Goal: Information Seeking & Learning: Compare options

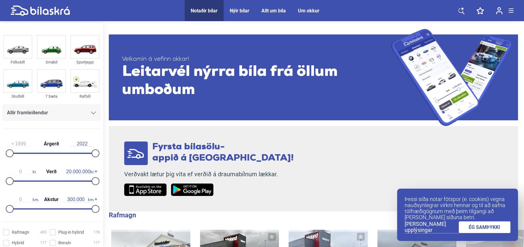
click at [91, 113] on icon at bounding box center [93, 113] width 5 height 3
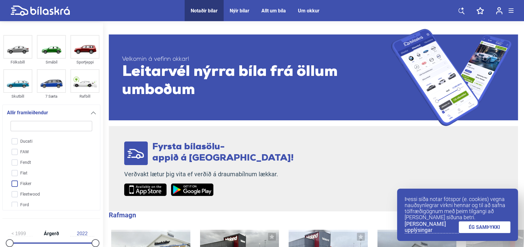
scroll to position [381, 0]
click at [16, 191] on input "Ford" at bounding box center [47, 192] width 82 height 11
checkbox input "true"
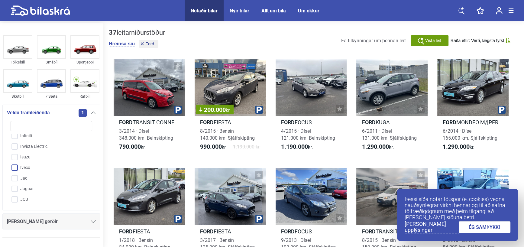
scroll to position [593, 0]
click at [91, 220] on icon at bounding box center [93, 221] width 5 height 3
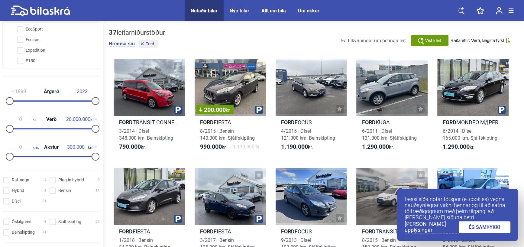
scroll to position [281, 0]
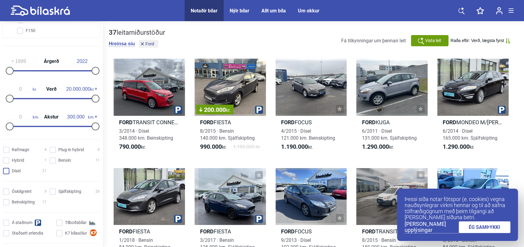
click at [7, 170] on input "Dísel 21" at bounding box center [26, 171] width 44 height 6
checkbox input "true"
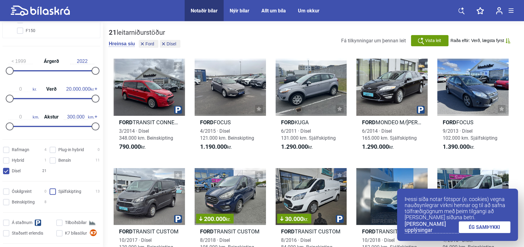
click at [53, 190] on input "Sjálfskipting 13" at bounding box center [76, 192] width 50 height 6
checkbox input "true"
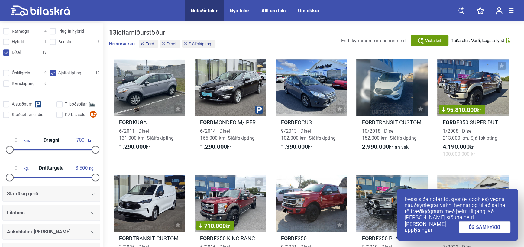
scroll to position [402, 0]
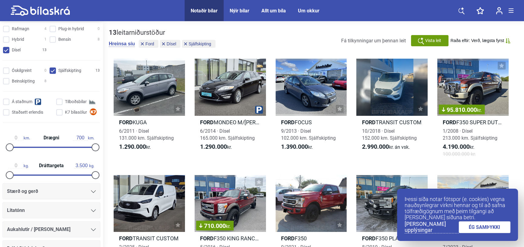
click at [91, 190] on icon at bounding box center [93, 191] width 5 height 3
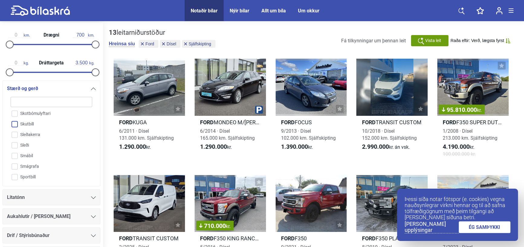
scroll to position [533, 0]
click at [15, 119] on input "Sendibíll" at bounding box center [47, 123] width 82 height 11
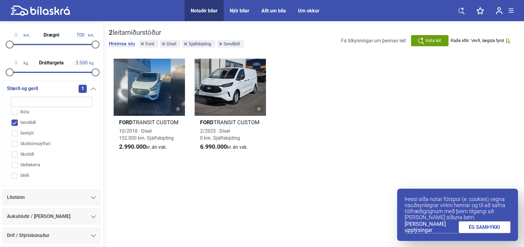
click at [481, 228] on link "ÉG SAMÞYKKI" at bounding box center [485, 227] width 52 height 12
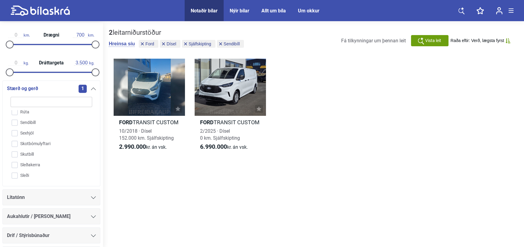
checkbox input "false"
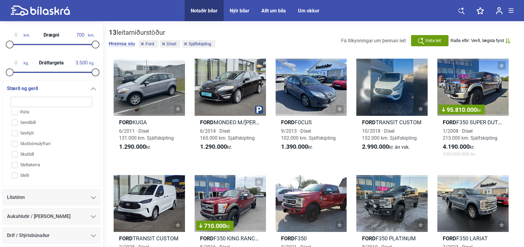
checkbox input "false"
